Goal: Information Seeking & Learning: Find specific fact

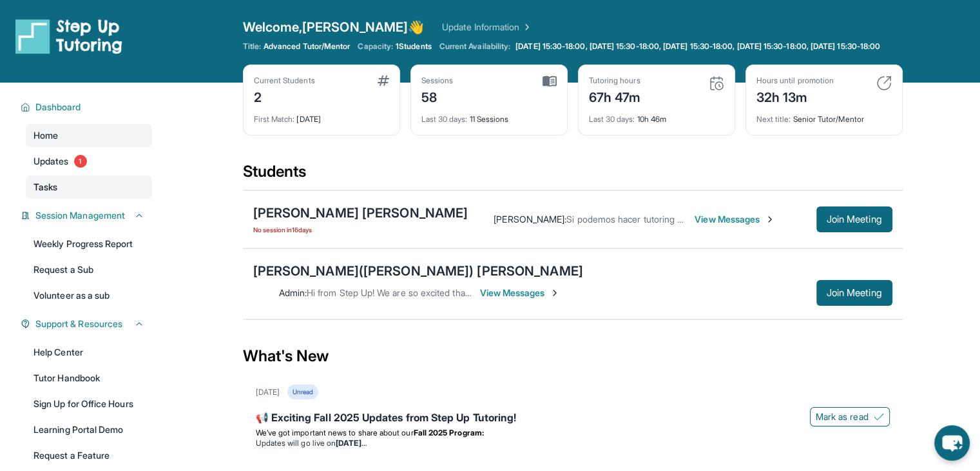
click at [61, 191] on link "Tasks" at bounding box center [89, 186] width 126 height 23
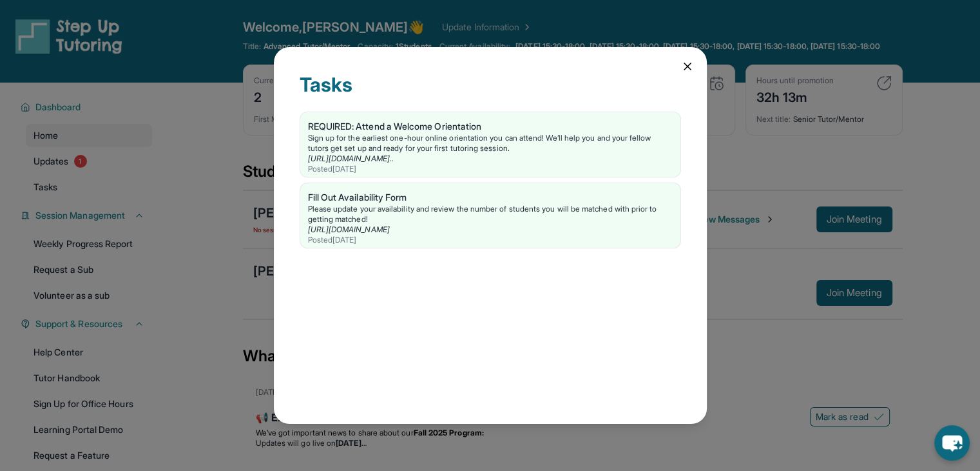
click at [72, 181] on div "Tasks REQUIRED: Attend a Welcome Orientation Sign up for the earliest one-hour …" at bounding box center [490, 235] width 980 height 471
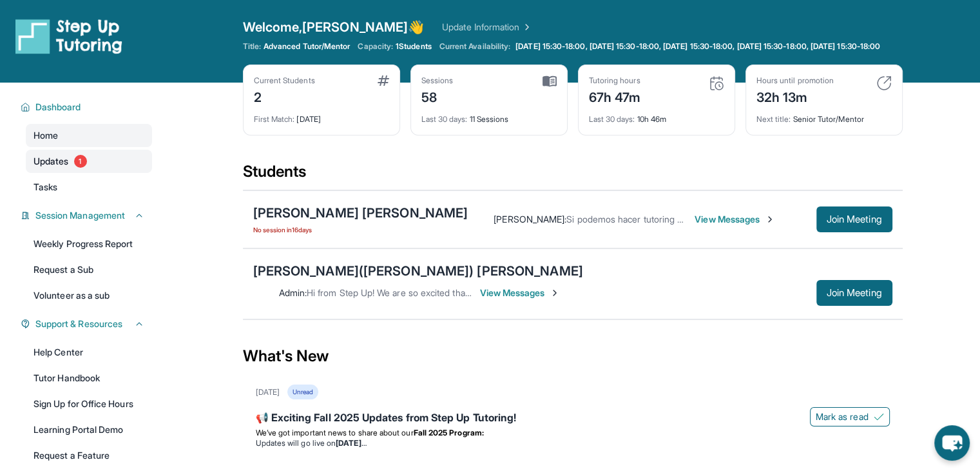
click at [72, 173] on link "Updates 1" at bounding box center [89, 161] width 126 height 23
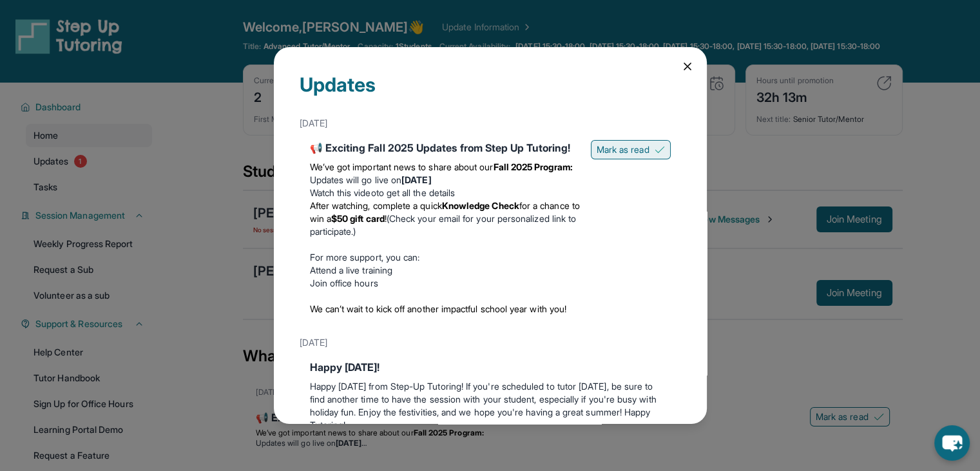
click at [622, 150] on span "Mark as read" at bounding box center [623, 149] width 53 height 13
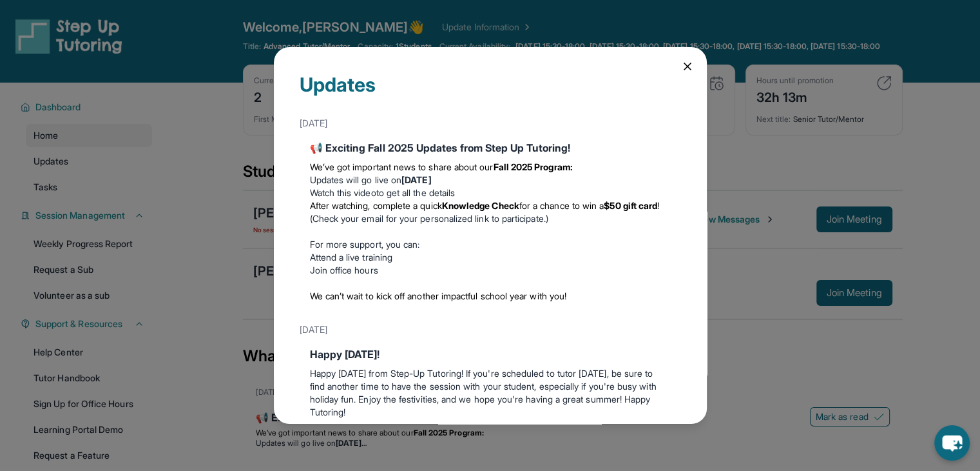
click at [681, 66] on icon at bounding box center [687, 66] width 13 height 13
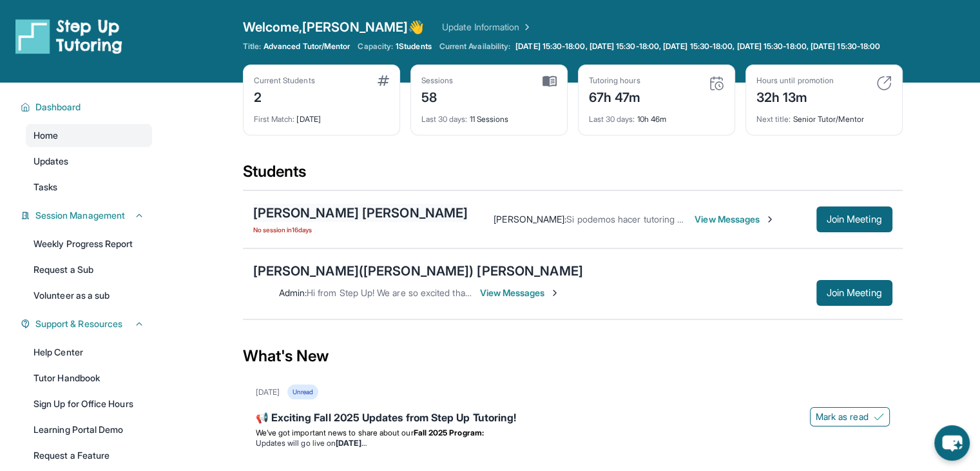
click at [364, 222] on div "[PERSON_NAME] [PERSON_NAME]" at bounding box center [360, 213] width 215 height 18
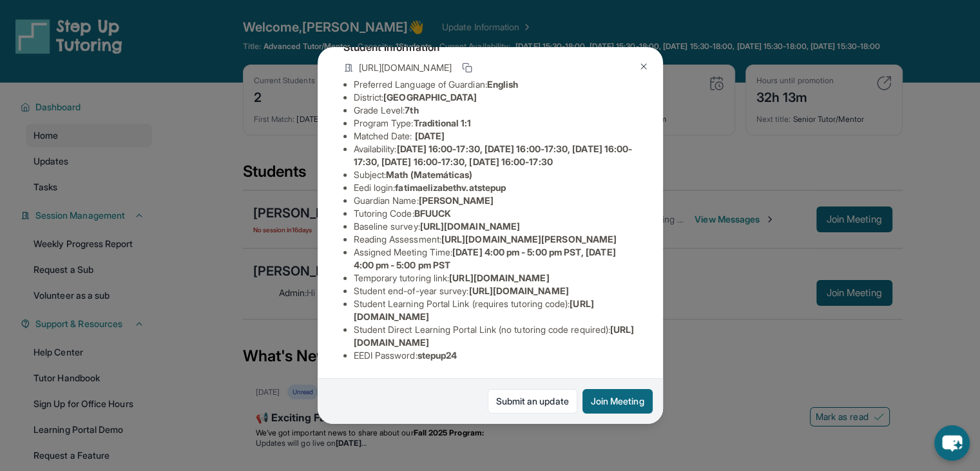
scroll to position [183, 0]
drag, startPoint x: 422, startPoint y: 142, endPoint x: 456, endPoint y: 139, distance: 34.4
click at [451, 208] on span "BFUUCK" at bounding box center [432, 213] width 37 height 11
click at [500, 207] on li "Tutoring Code : BFUUCK" at bounding box center [496, 213] width 284 height 13
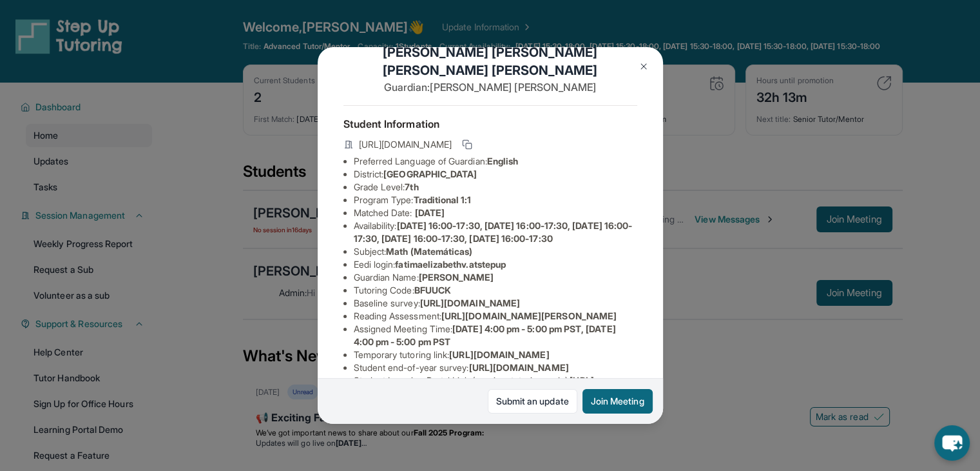
scroll to position [0, 0]
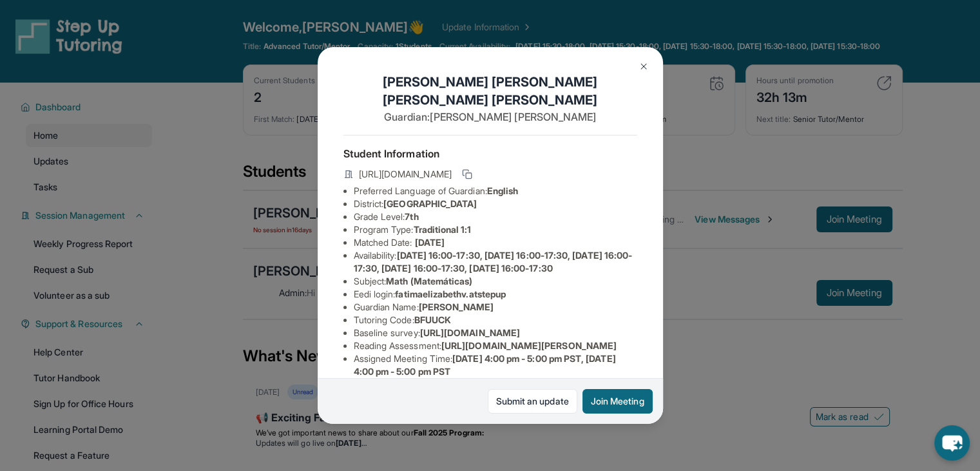
click at [646, 67] on img at bounding box center [644, 66] width 10 height 10
